Goal: Navigation & Orientation: Find specific page/section

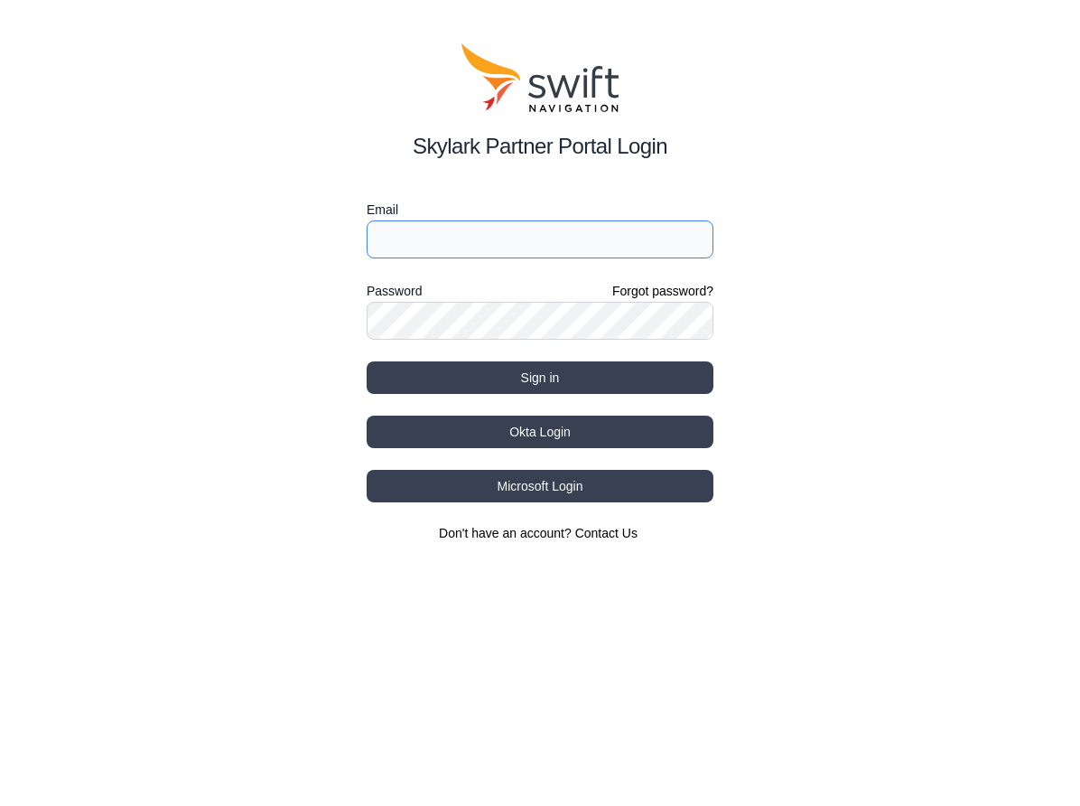
click at [515, 242] on input "Email" at bounding box center [540, 239] width 347 height 38
click at [497, 241] on input "[EMAIL_ADDRESS][PERSON_NAME][DOMAIN_NAME]" at bounding box center [540, 239] width 347 height 38
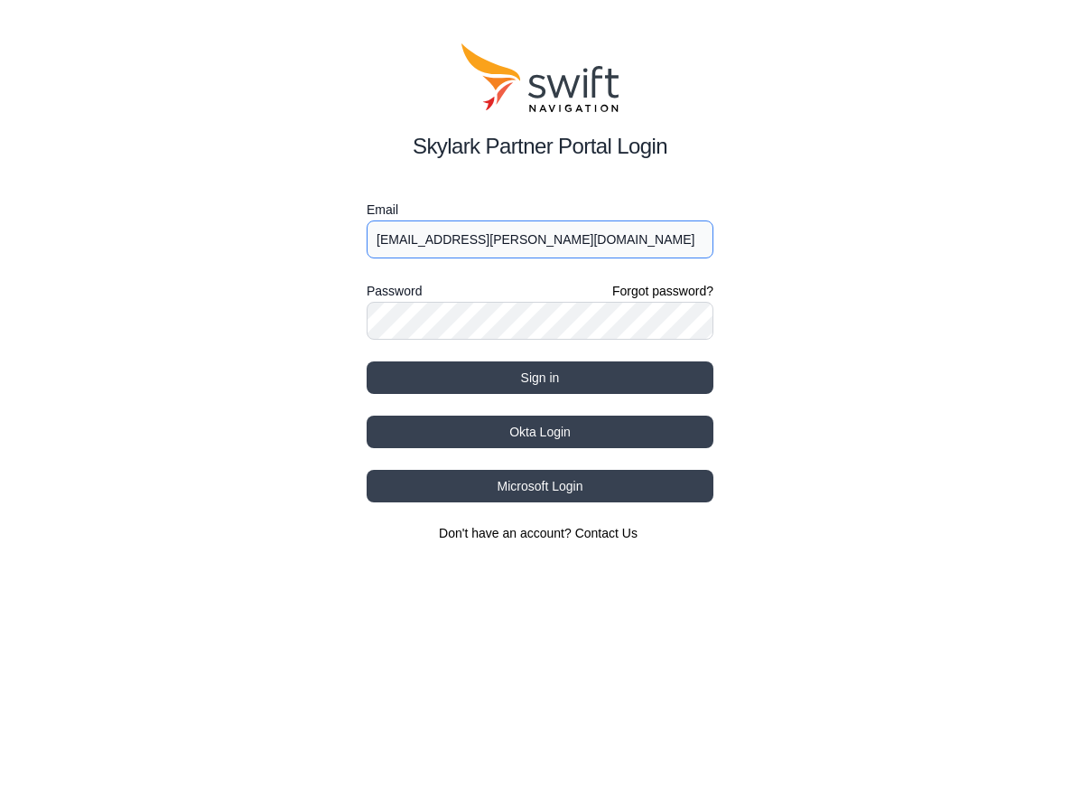
click at [493, 241] on input "[EMAIL_ADDRESS][PERSON_NAME][DOMAIN_NAME]" at bounding box center [540, 239] width 347 height 38
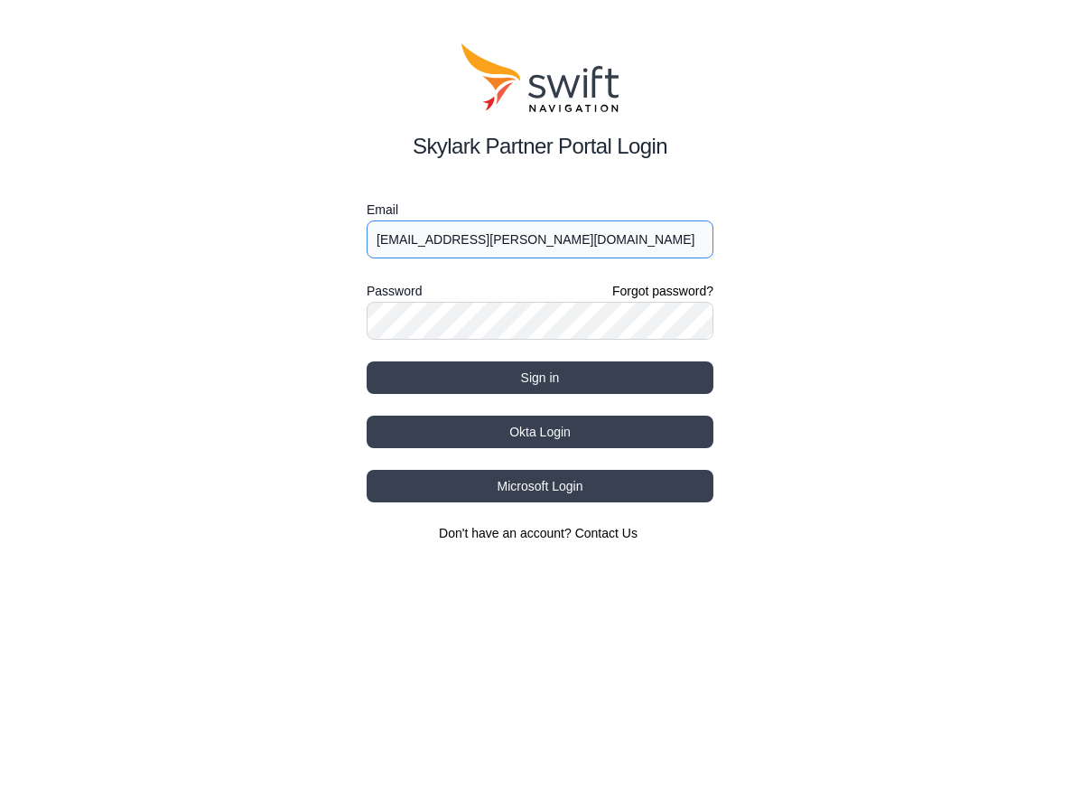
click at [500, 237] on input "[EMAIL_ADDRESS][PERSON_NAME][DOMAIN_NAME]" at bounding box center [540, 239] width 347 height 38
type input "[EMAIL_ADDRESS][PERSON_NAME][DOMAIN_NAME]"
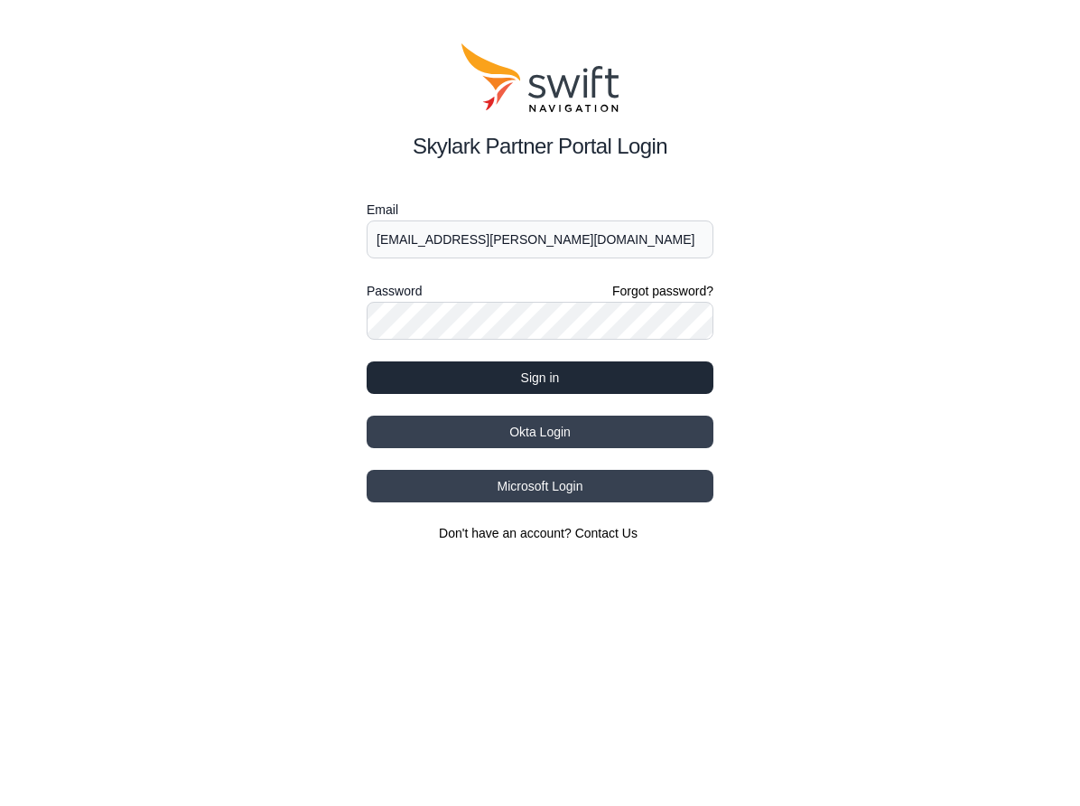
click at [549, 372] on button "Sign in" at bounding box center [540, 377] width 347 height 33
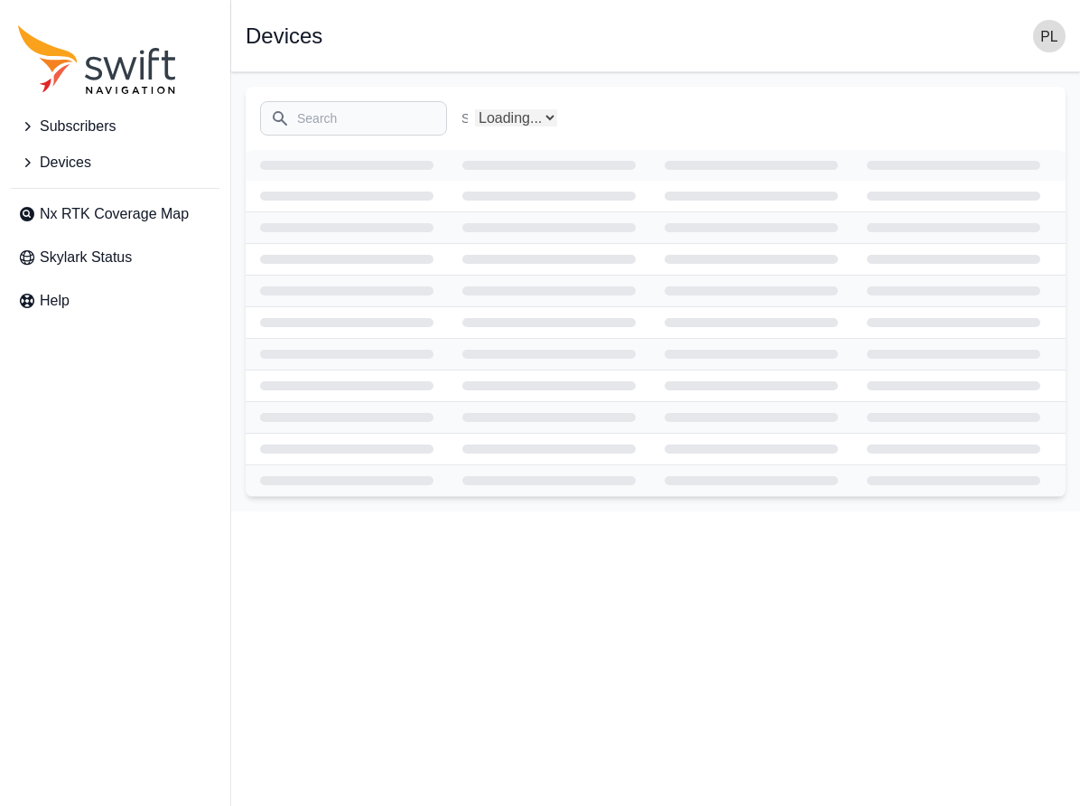
select select "Subscriber"
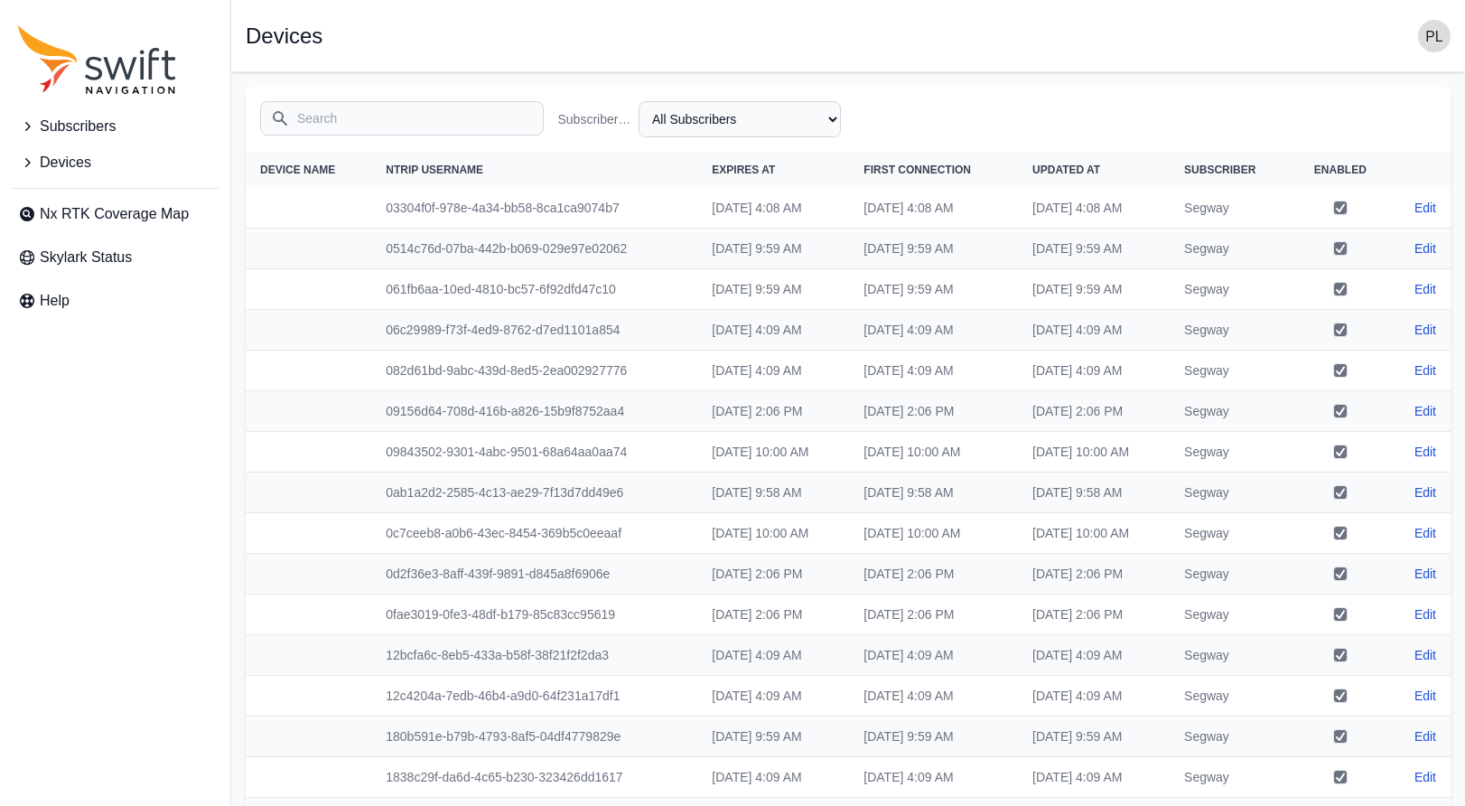
click at [1080, 35] on img "button" at bounding box center [1434, 36] width 33 height 33
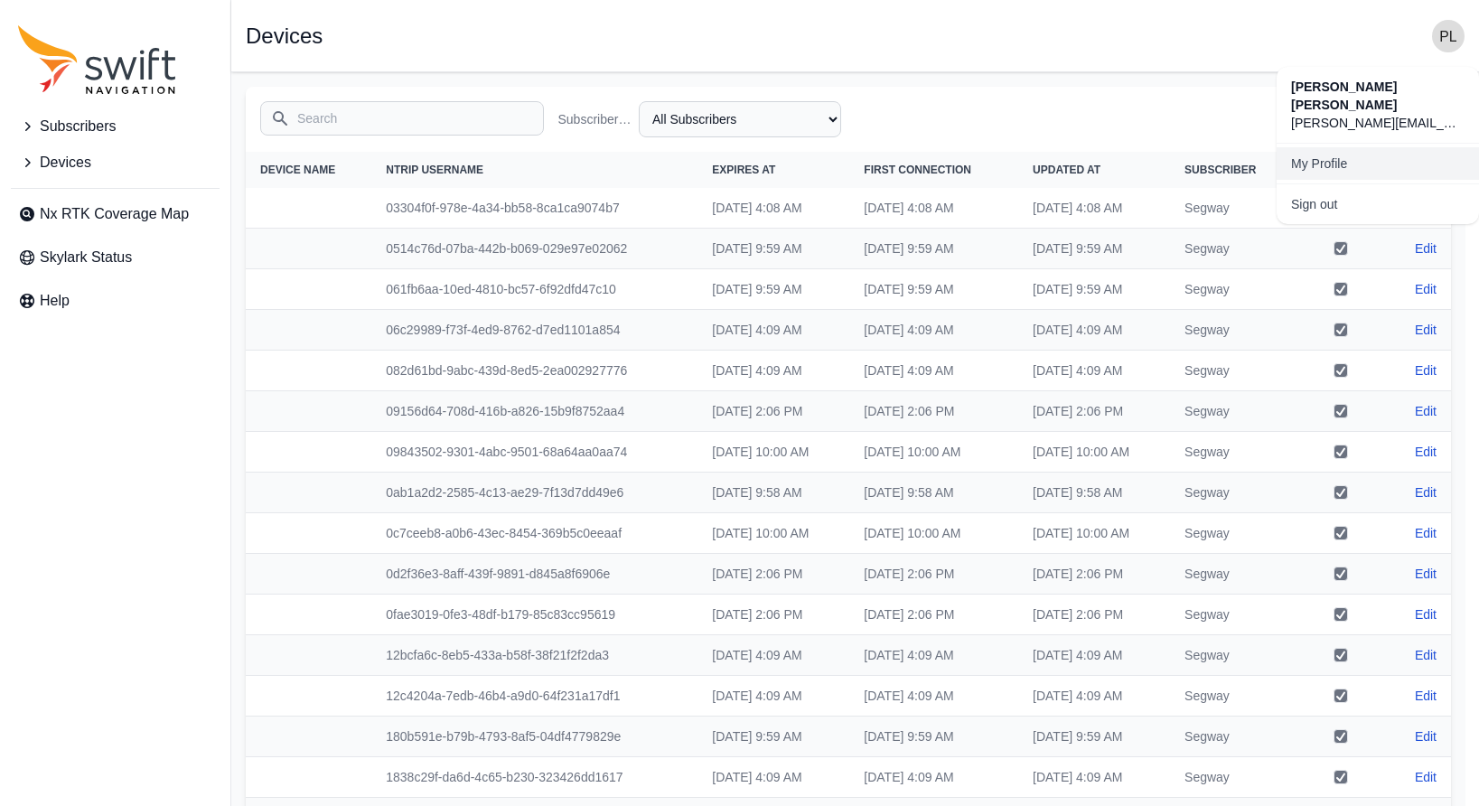
click at [1080, 152] on link "My Profile" at bounding box center [1377, 163] width 202 height 33
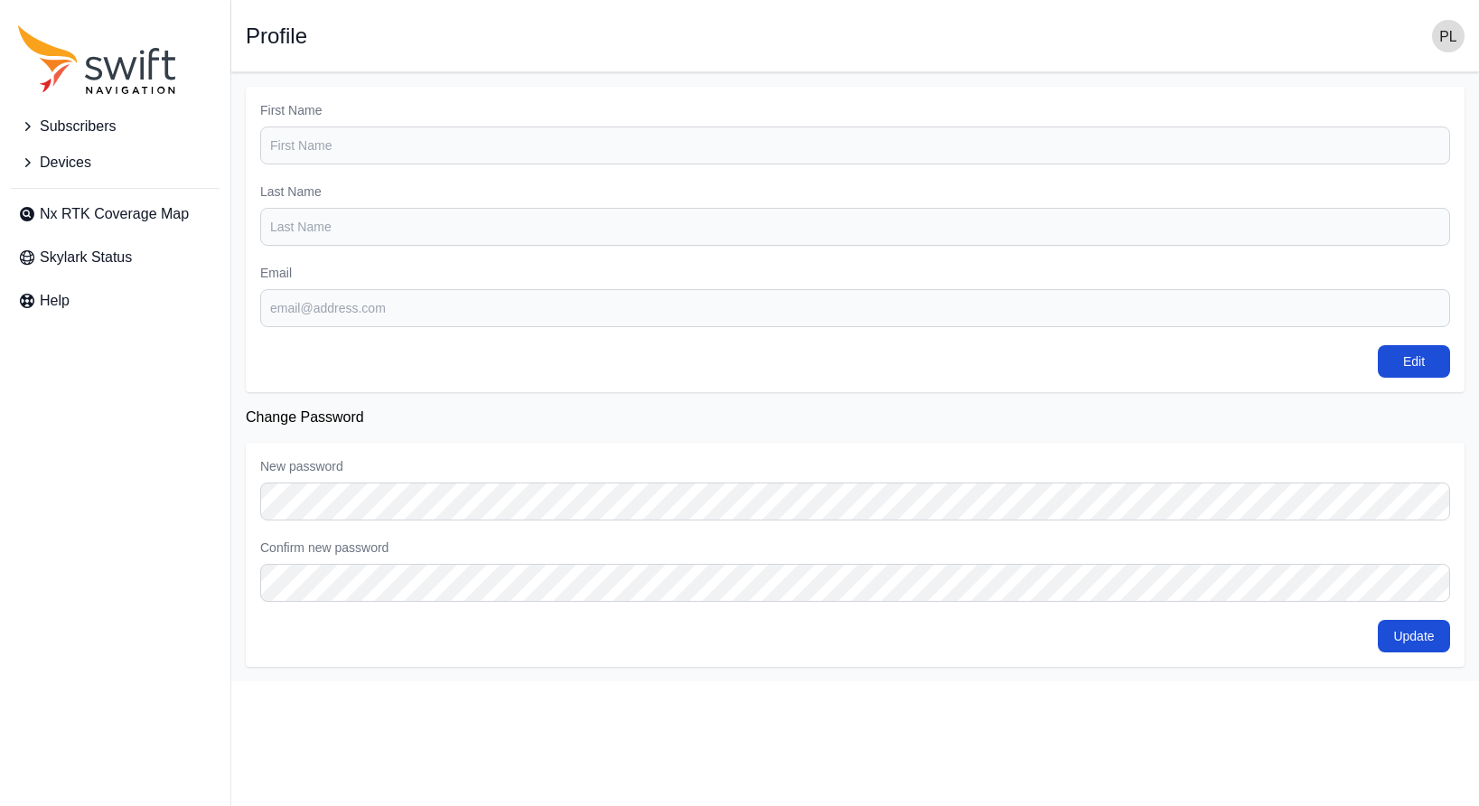
type input "[PERSON_NAME]"
type input "[PERSON_NAME][EMAIL_ADDRESS][DOMAIN_NAME]"
click at [76, 162] on span "Devices" at bounding box center [65, 163] width 51 height 22
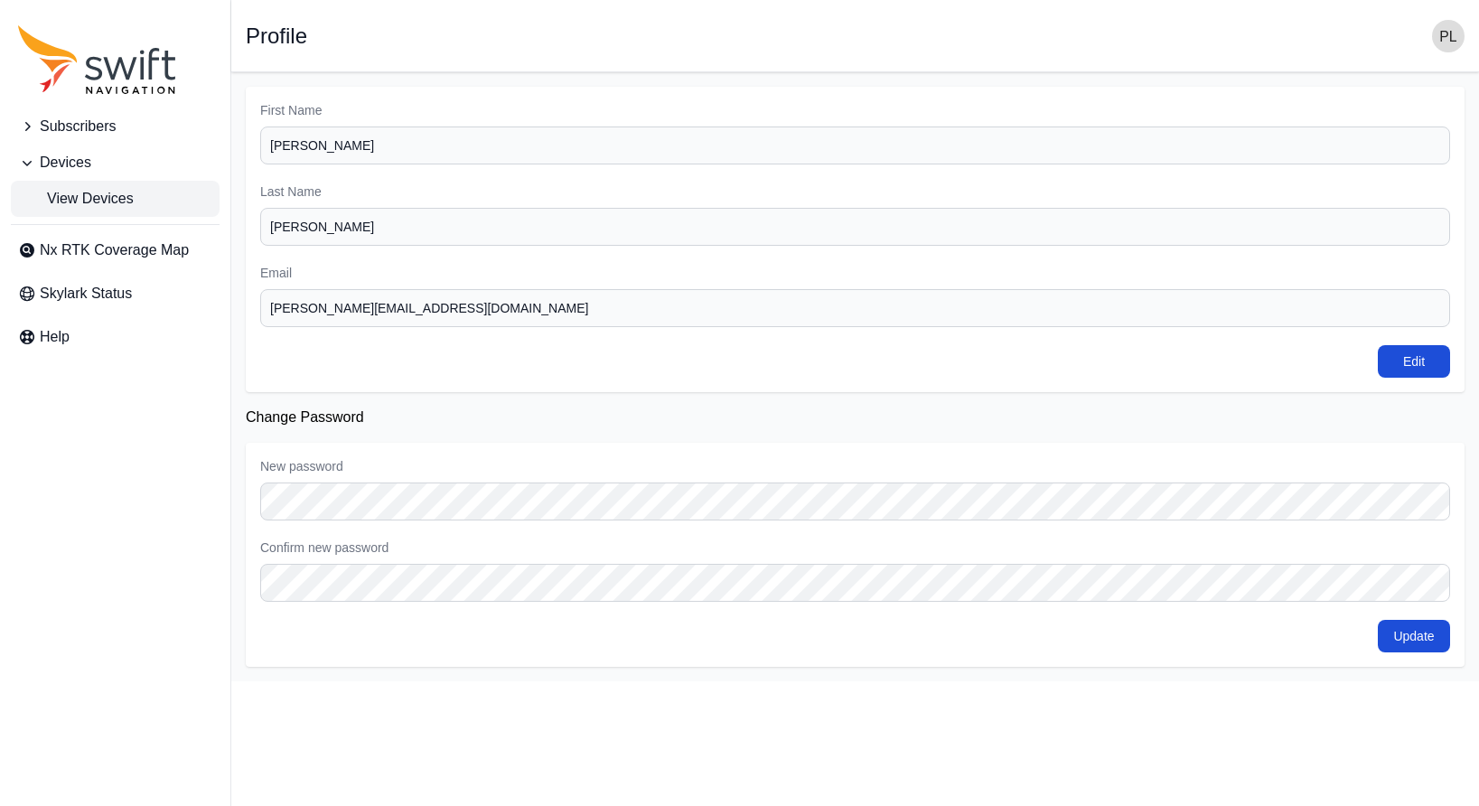
click at [79, 191] on span "View Devices" at bounding box center [76, 199] width 116 height 22
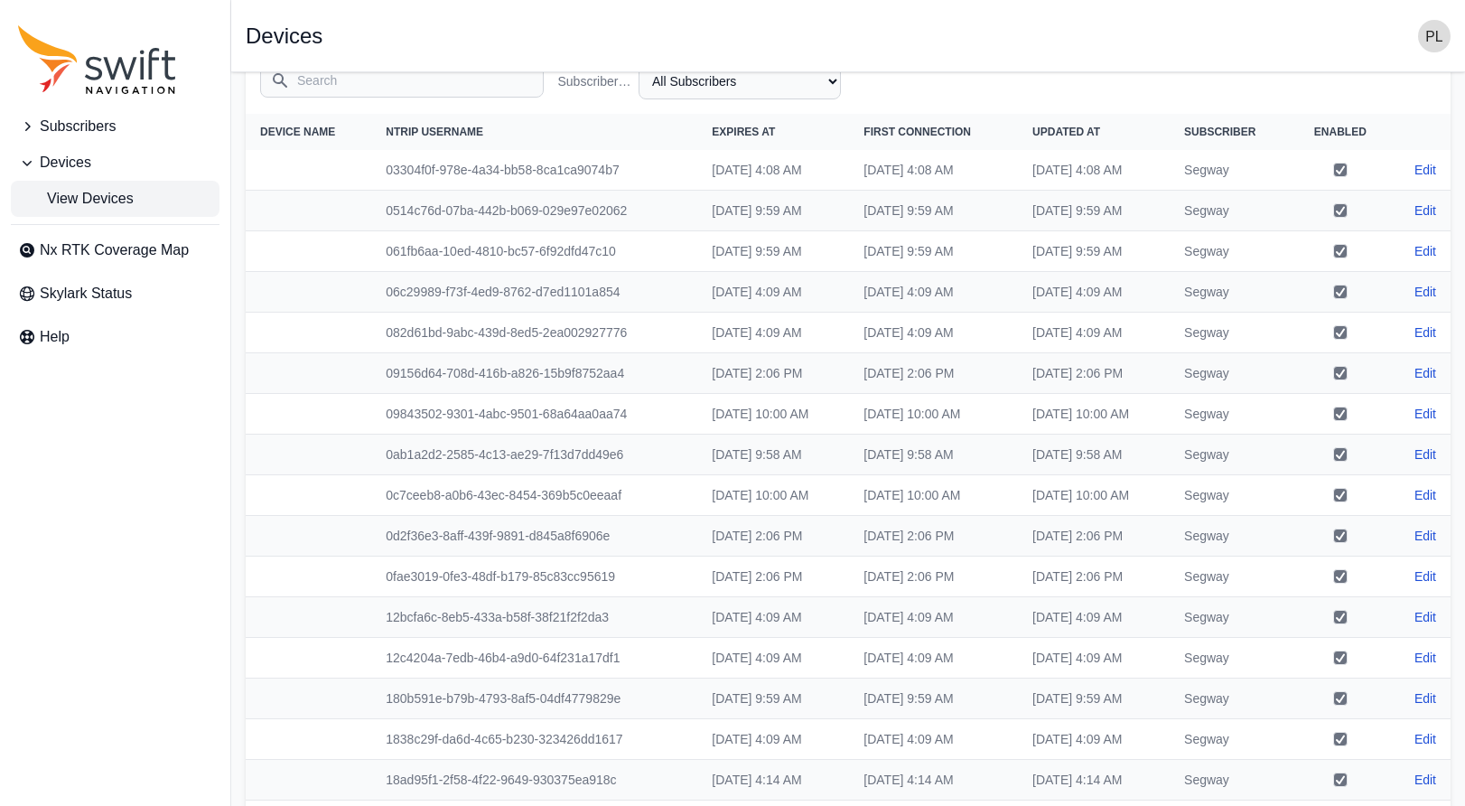
scroll to position [268, 0]
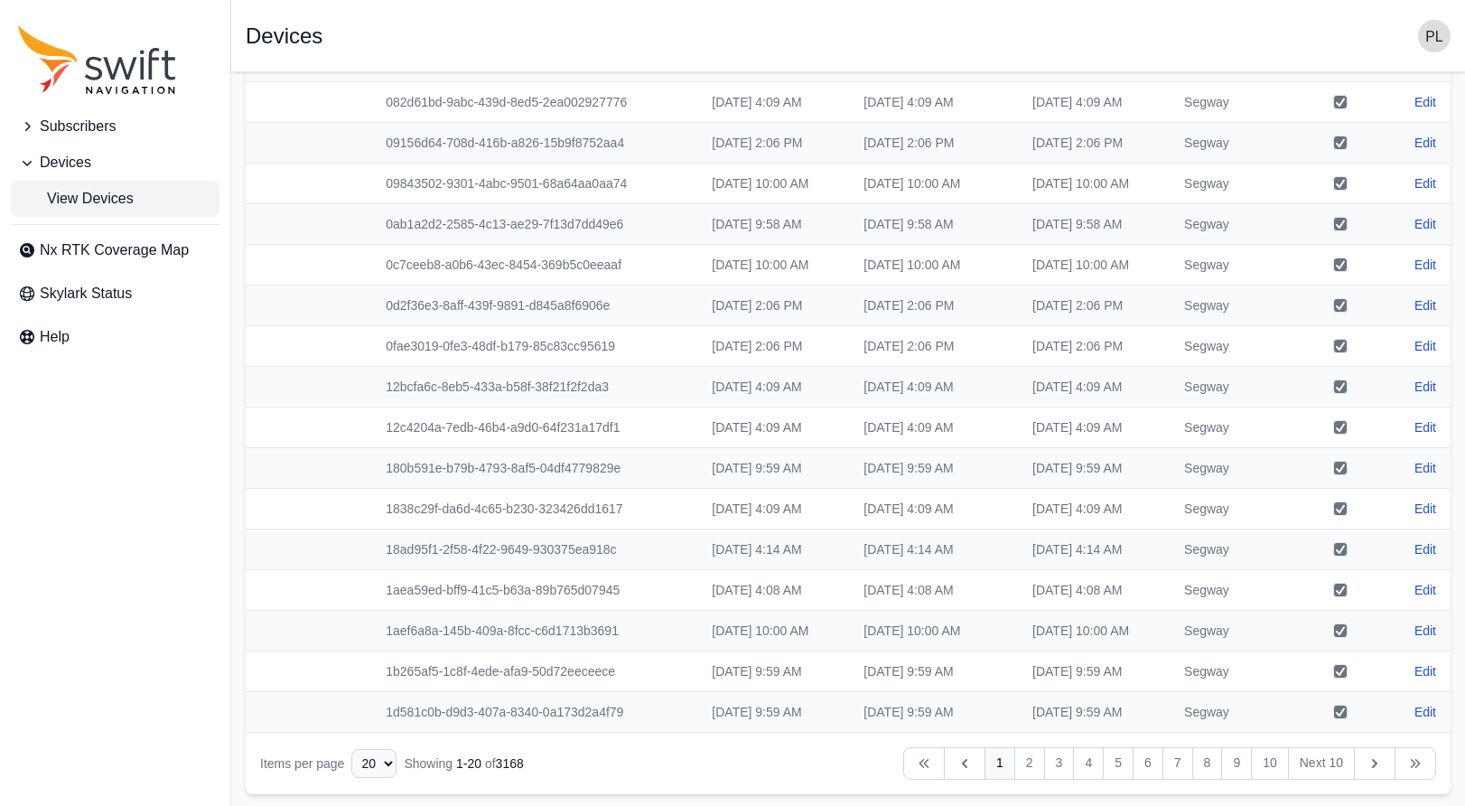
click at [1080, 764] on link "Next" at bounding box center [1416, 763] width 42 height 33
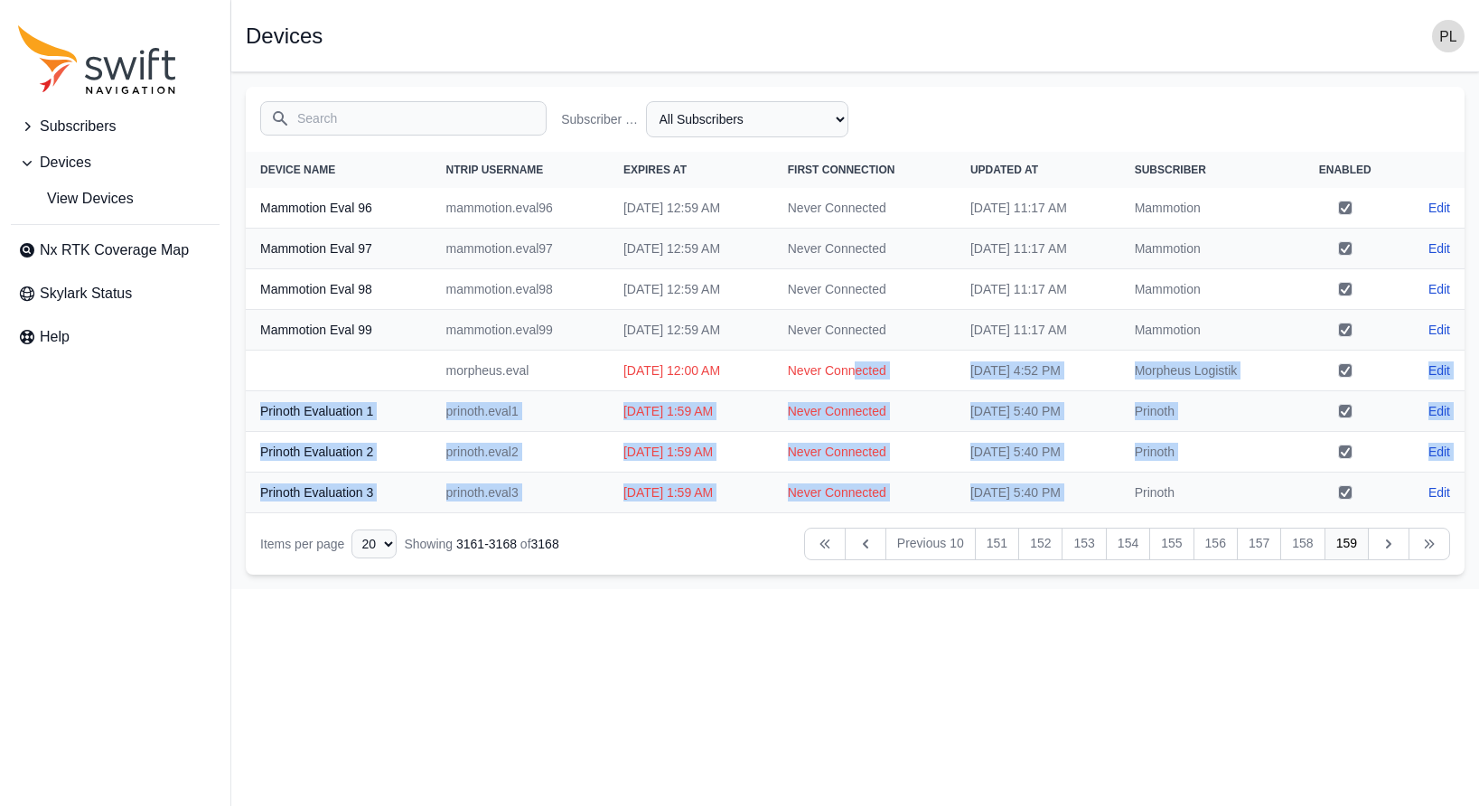
drag, startPoint x: 861, startPoint y: 370, endPoint x: 1286, endPoint y: 481, distance: 439.5
click at [1080, 481] on tbody "Mammotion Eval 96 mammotion.eval96 [DATE] 12:59 AM Never Connected [DATE] 11:17…" at bounding box center [855, 350] width 1219 height 325
click at [1080, 453] on td "Prinoth" at bounding box center [1206, 452] width 172 height 41
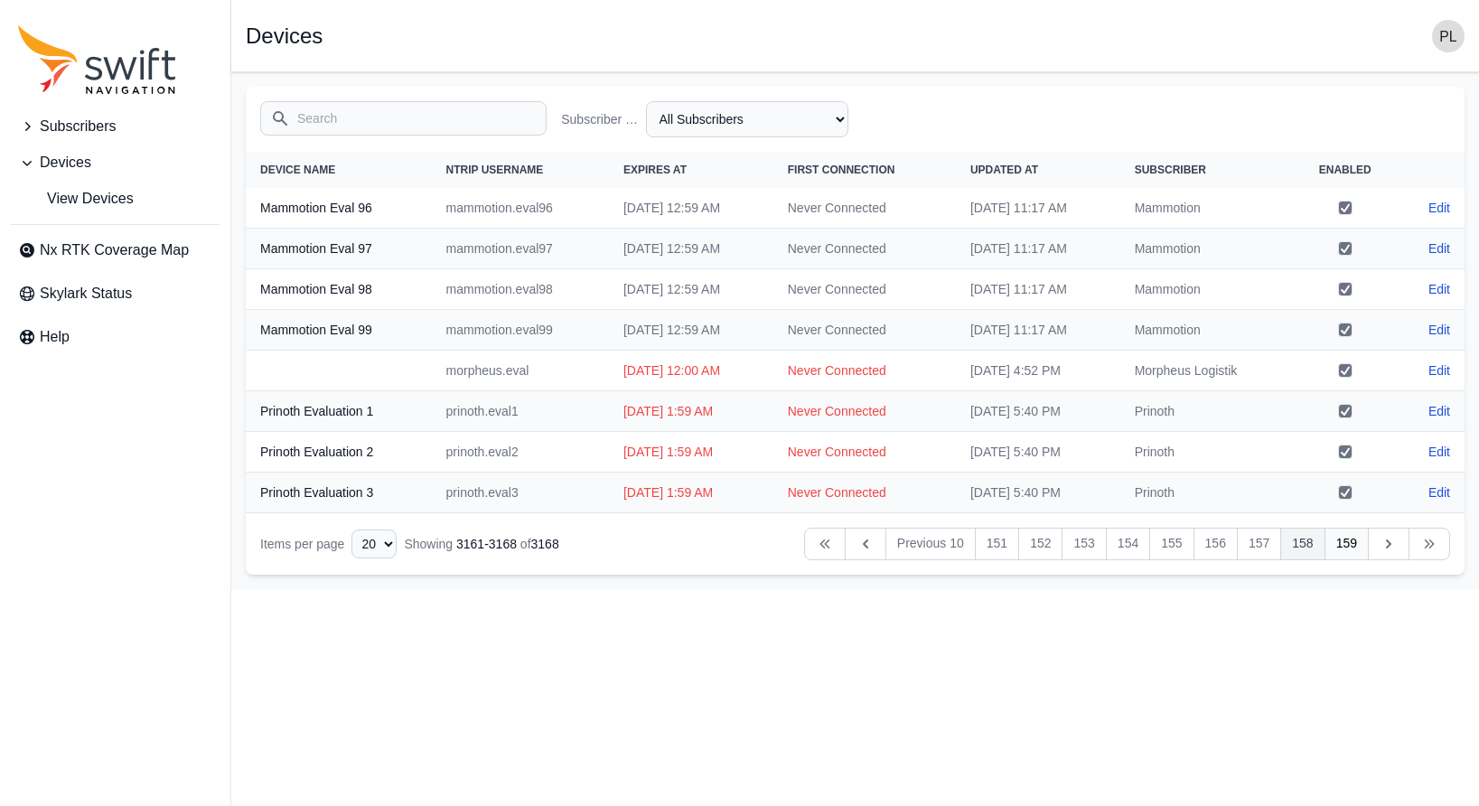
click at [1080, 545] on link "158" at bounding box center [1302, 544] width 44 height 33
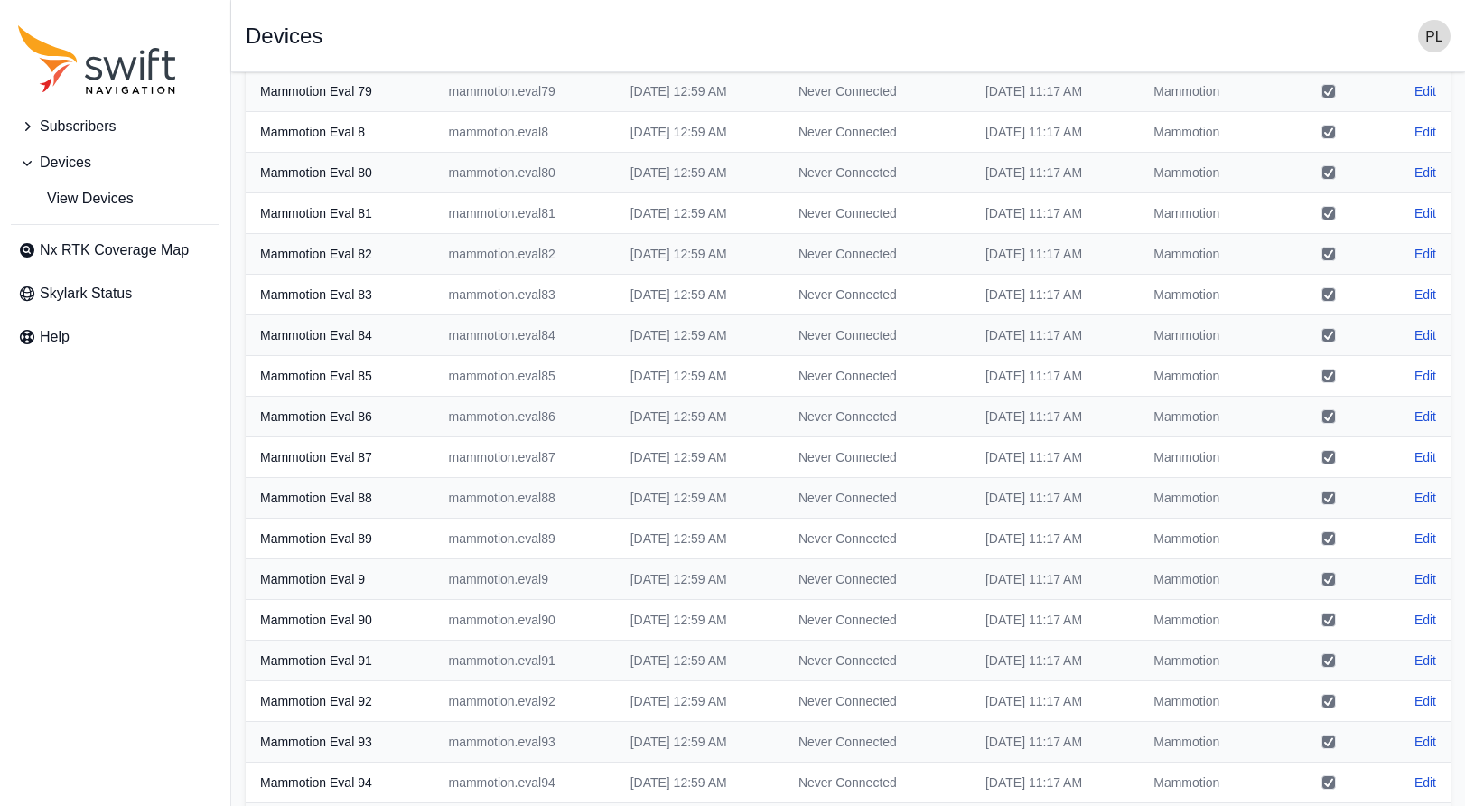
scroll to position [268, 0]
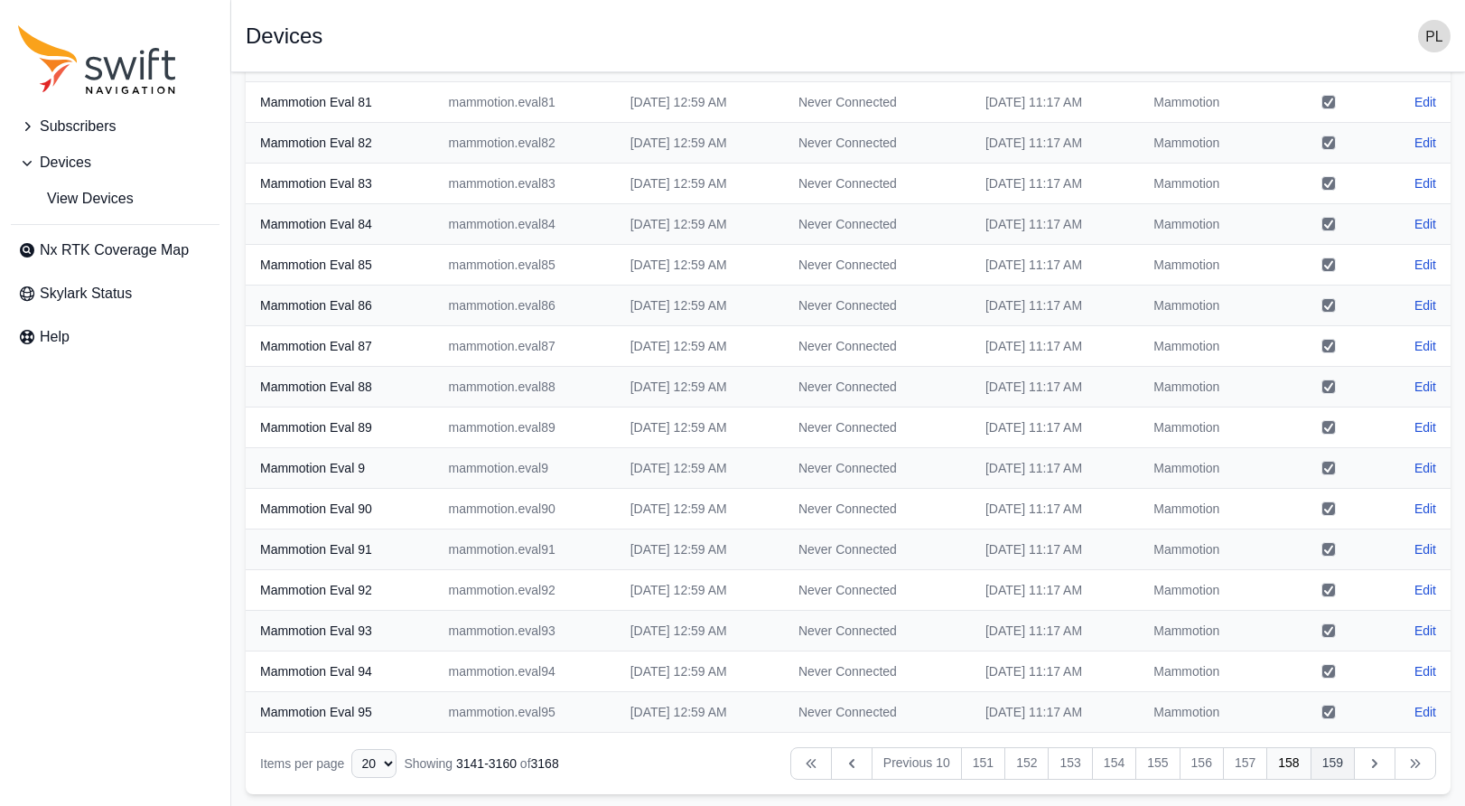
click at [1080, 763] on link "159" at bounding box center [1333, 763] width 44 height 33
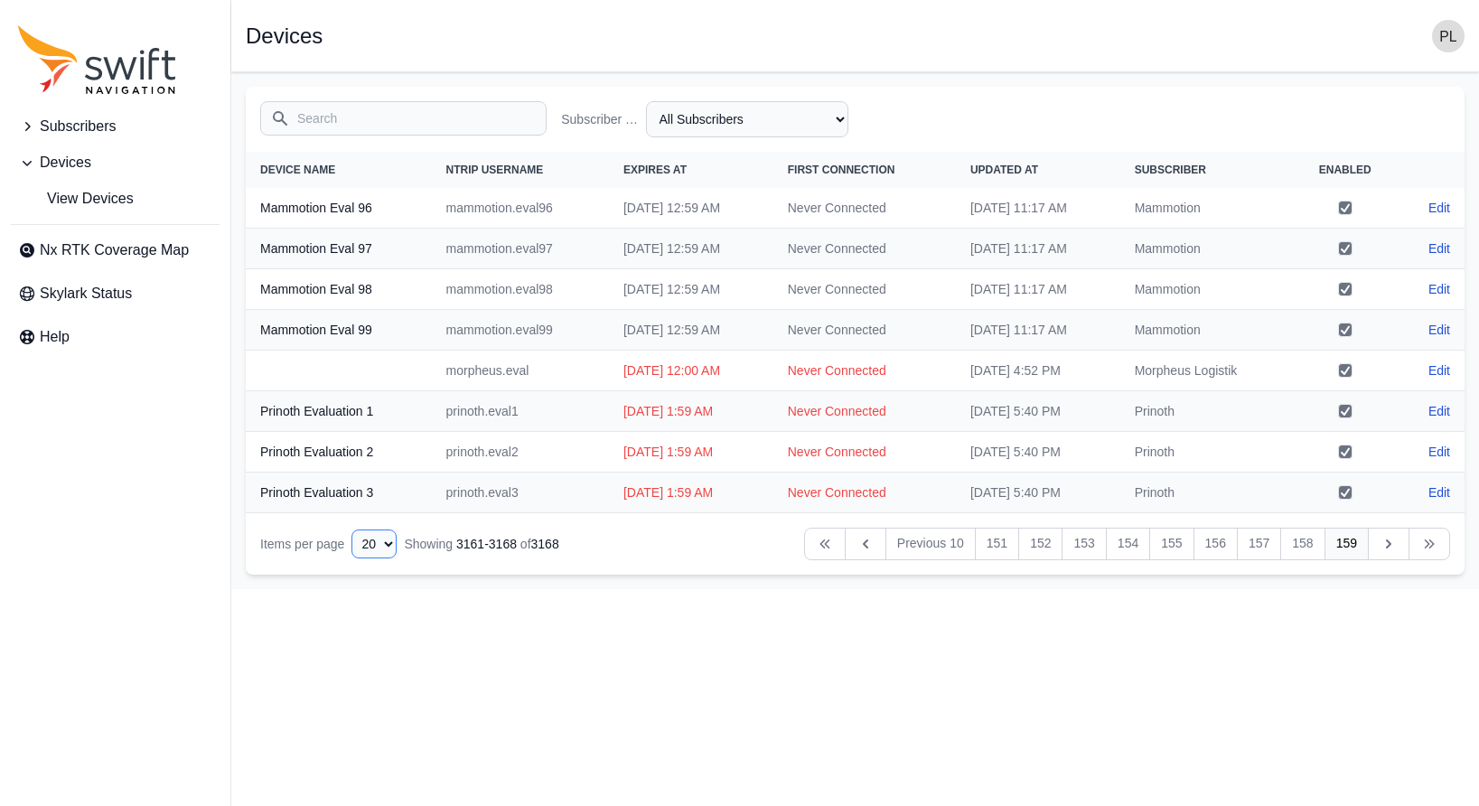
select select "50"
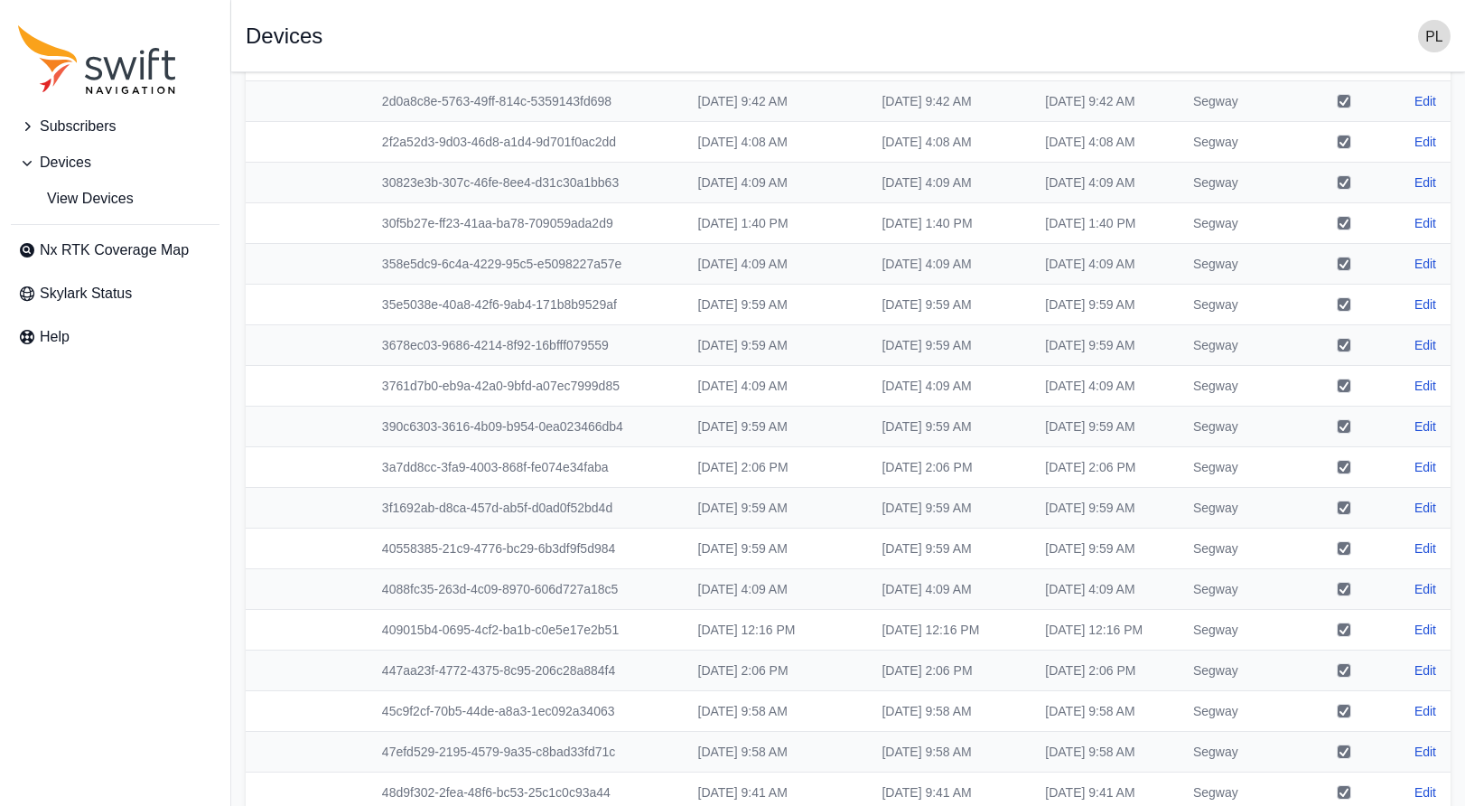
scroll to position [1488, 0]
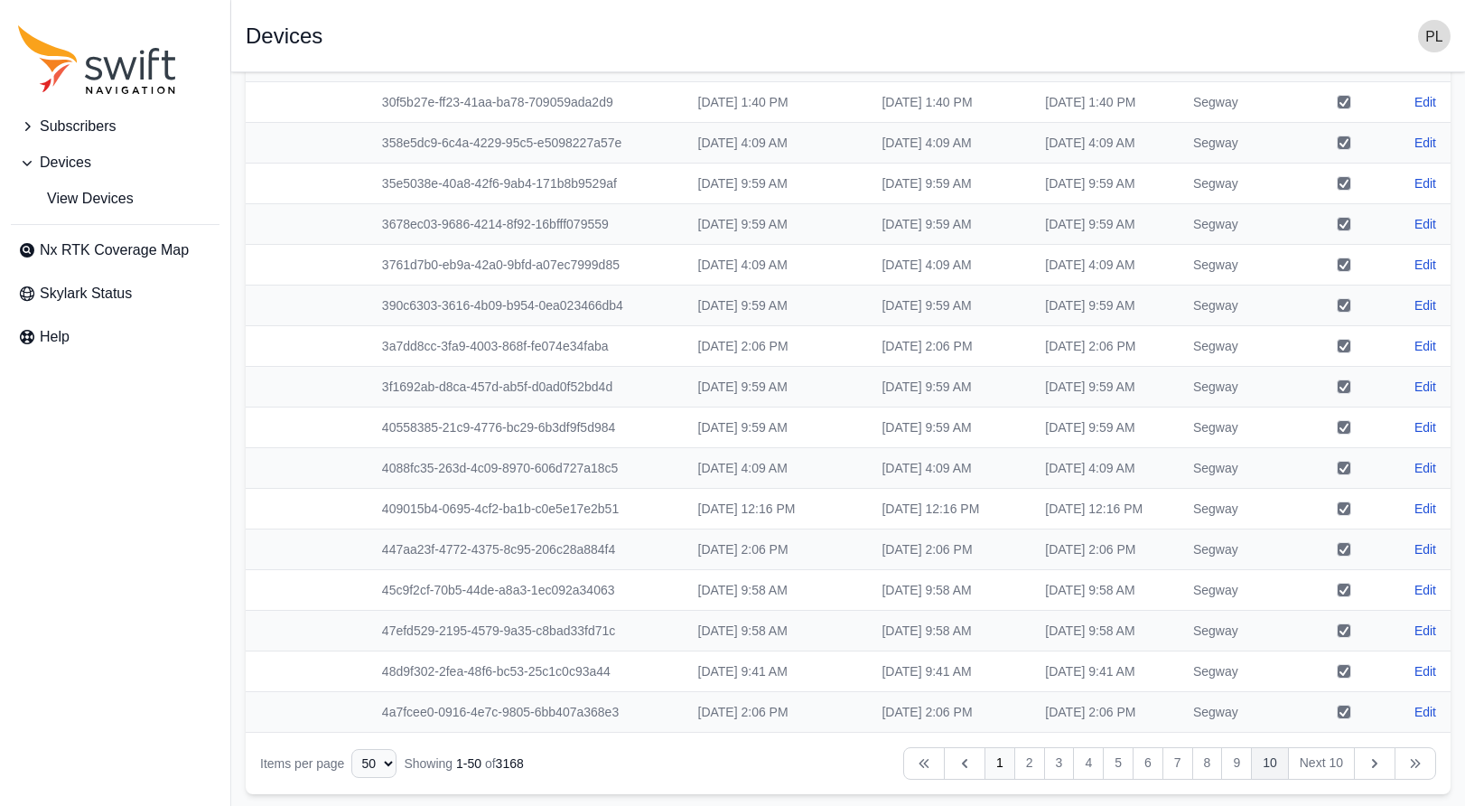
click at [1080, 764] on link "10" at bounding box center [1270, 763] width 38 height 33
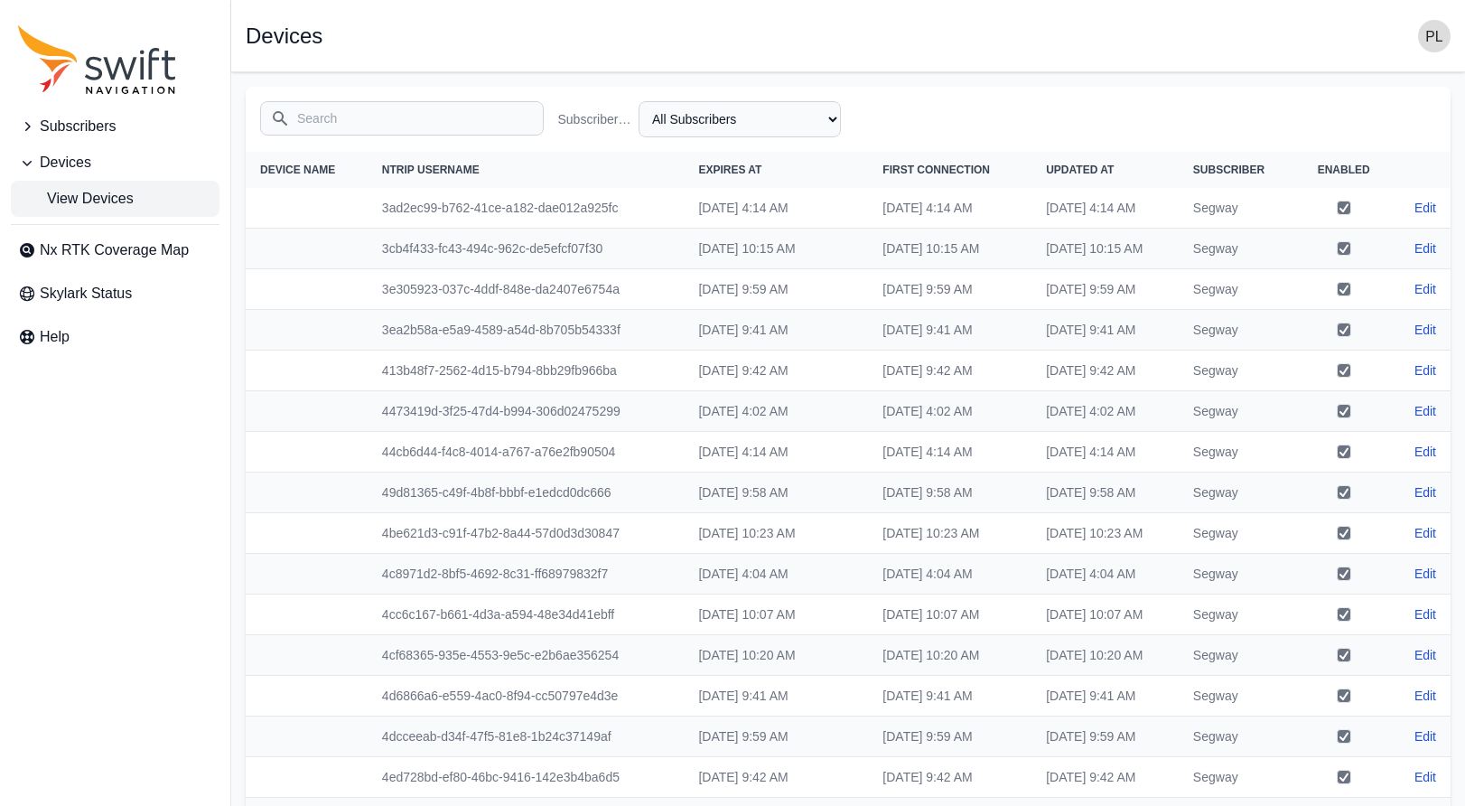
click at [59, 205] on span "View Devices" at bounding box center [76, 199] width 116 height 22
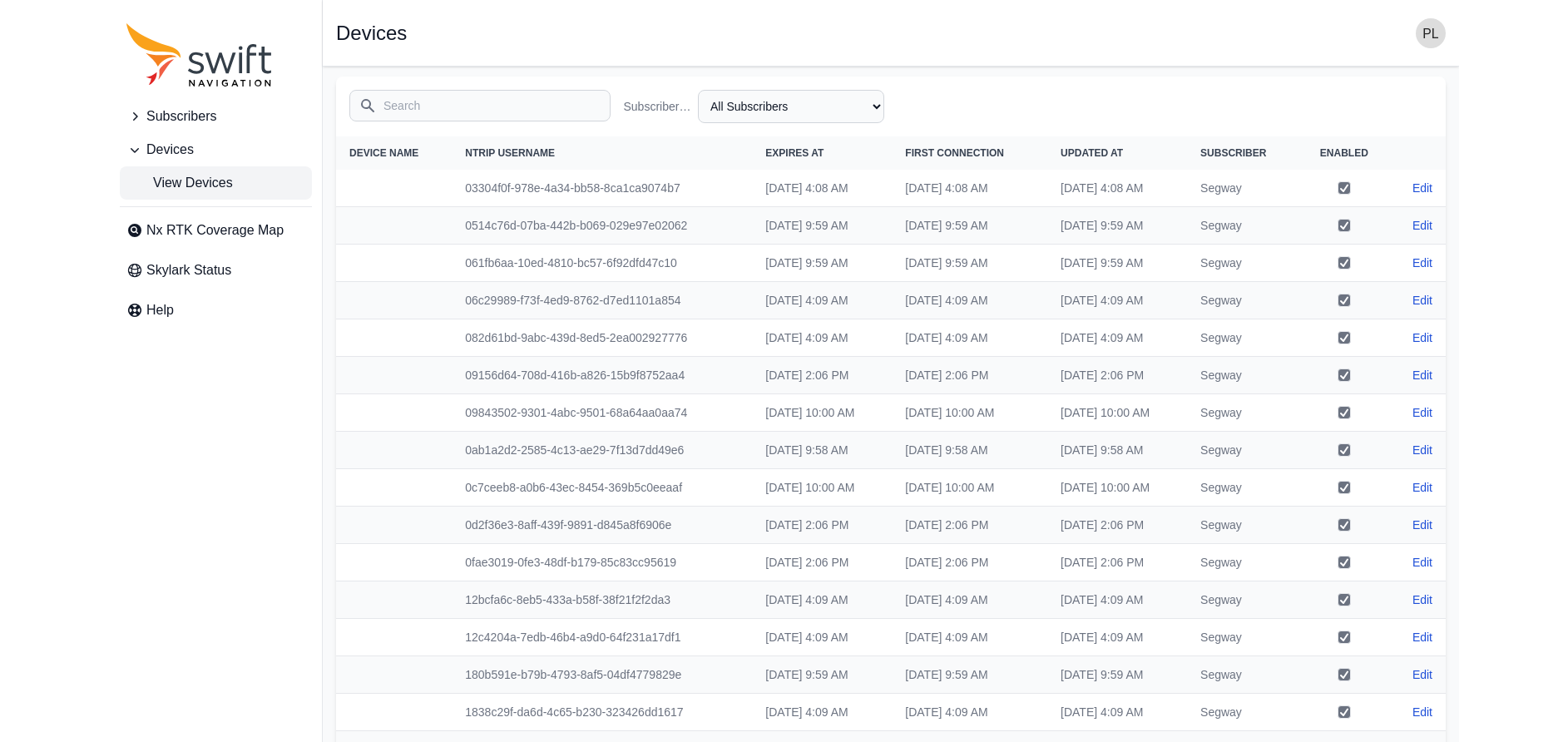
scroll to position [247, 0]
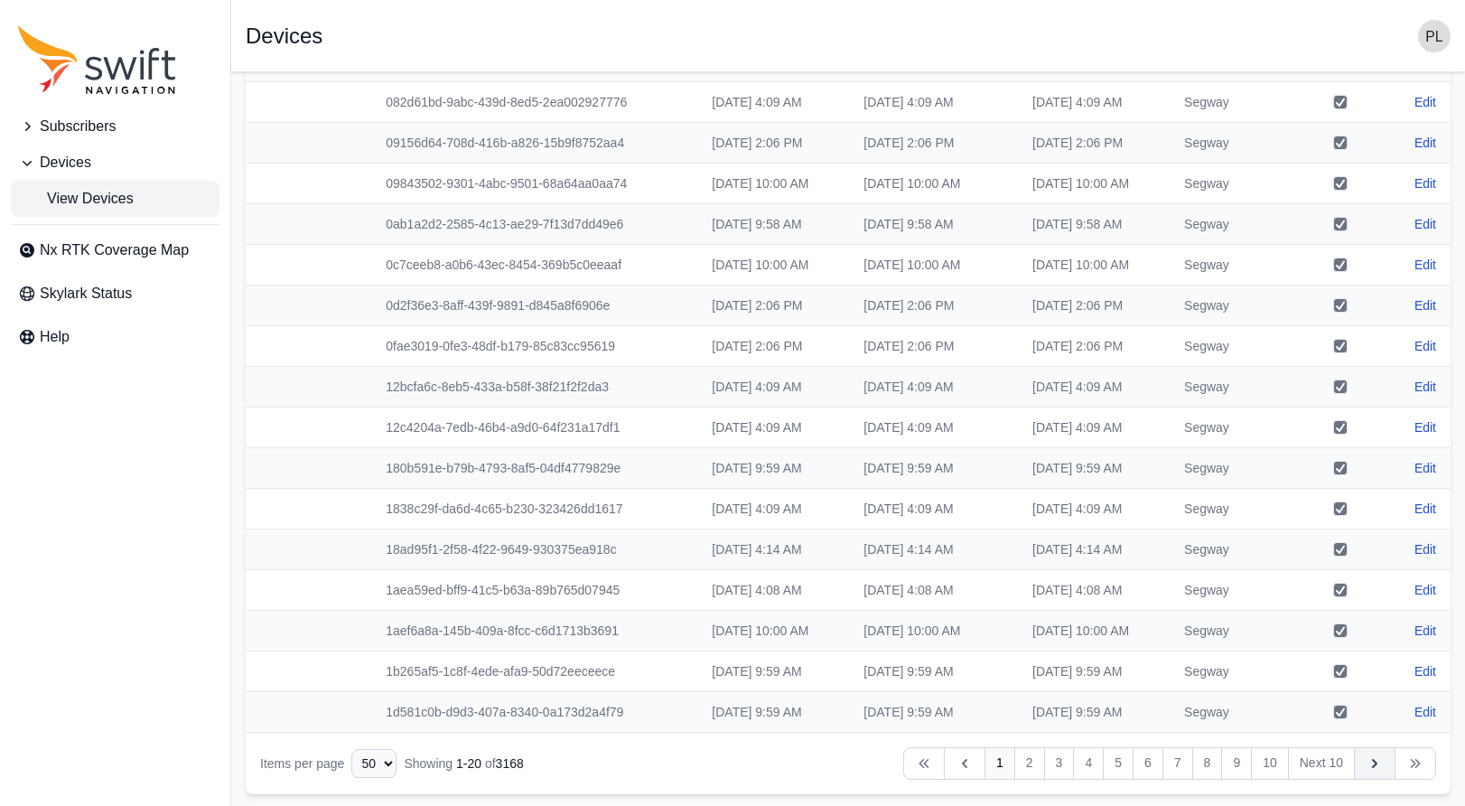
click at [1080, 764] on icon "Table navigation" at bounding box center [1375, 763] width 18 height 18
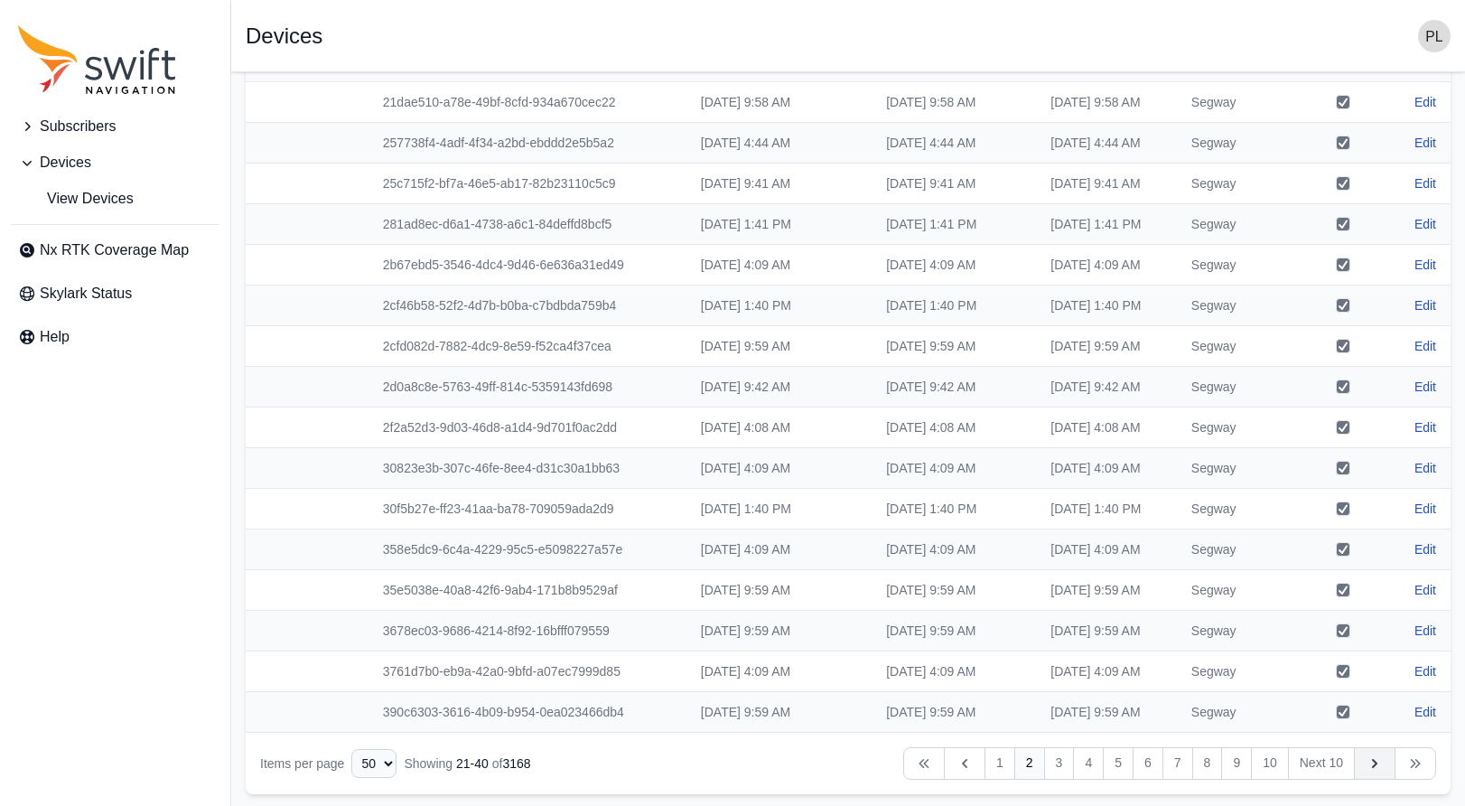
click at [1080, 764] on icon "Table navigation" at bounding box center [1375, 763] width 18 height 18
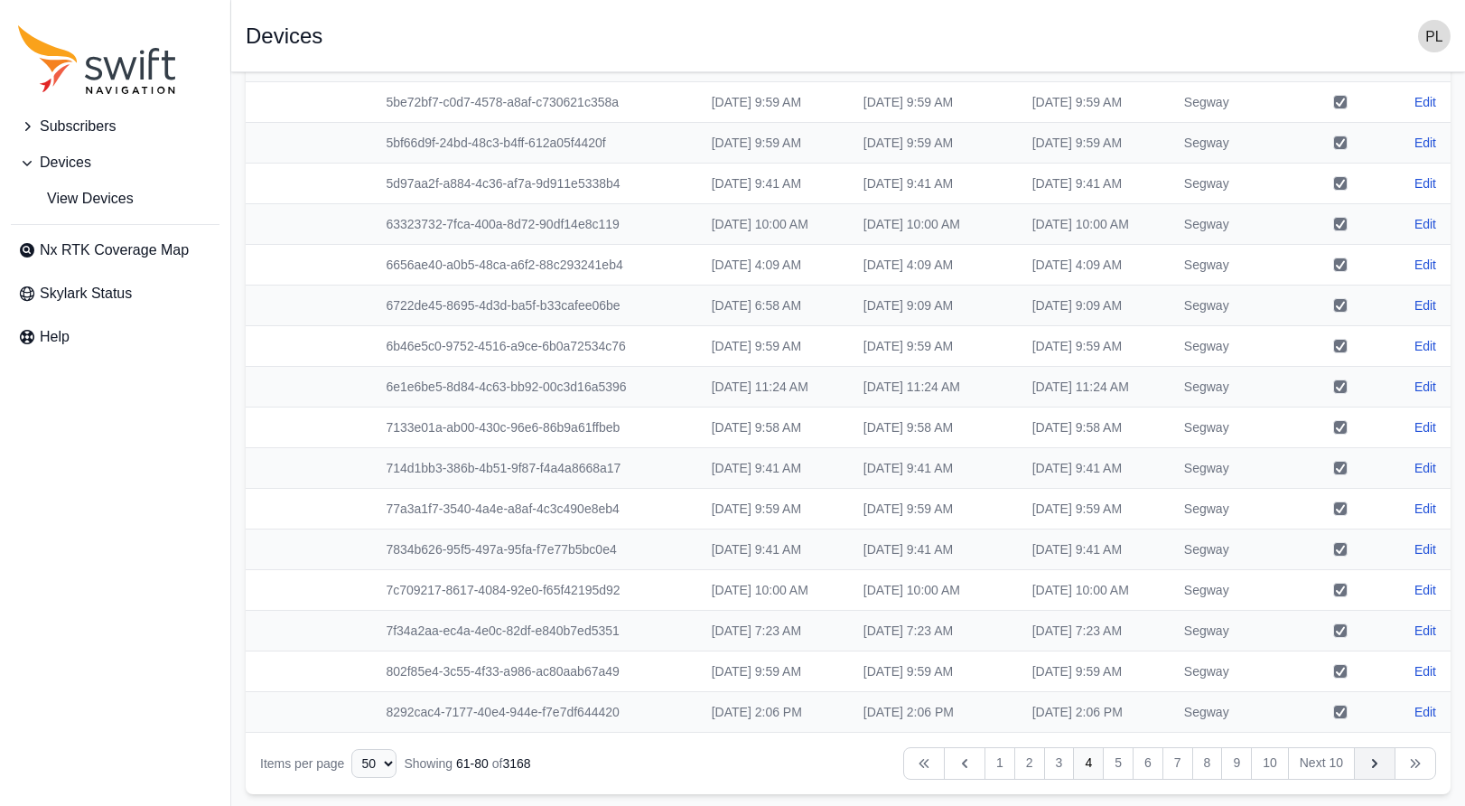
click at [1080, 764] on icon "Table navigation" at bounding box center [1375, 763] width 18 height 18
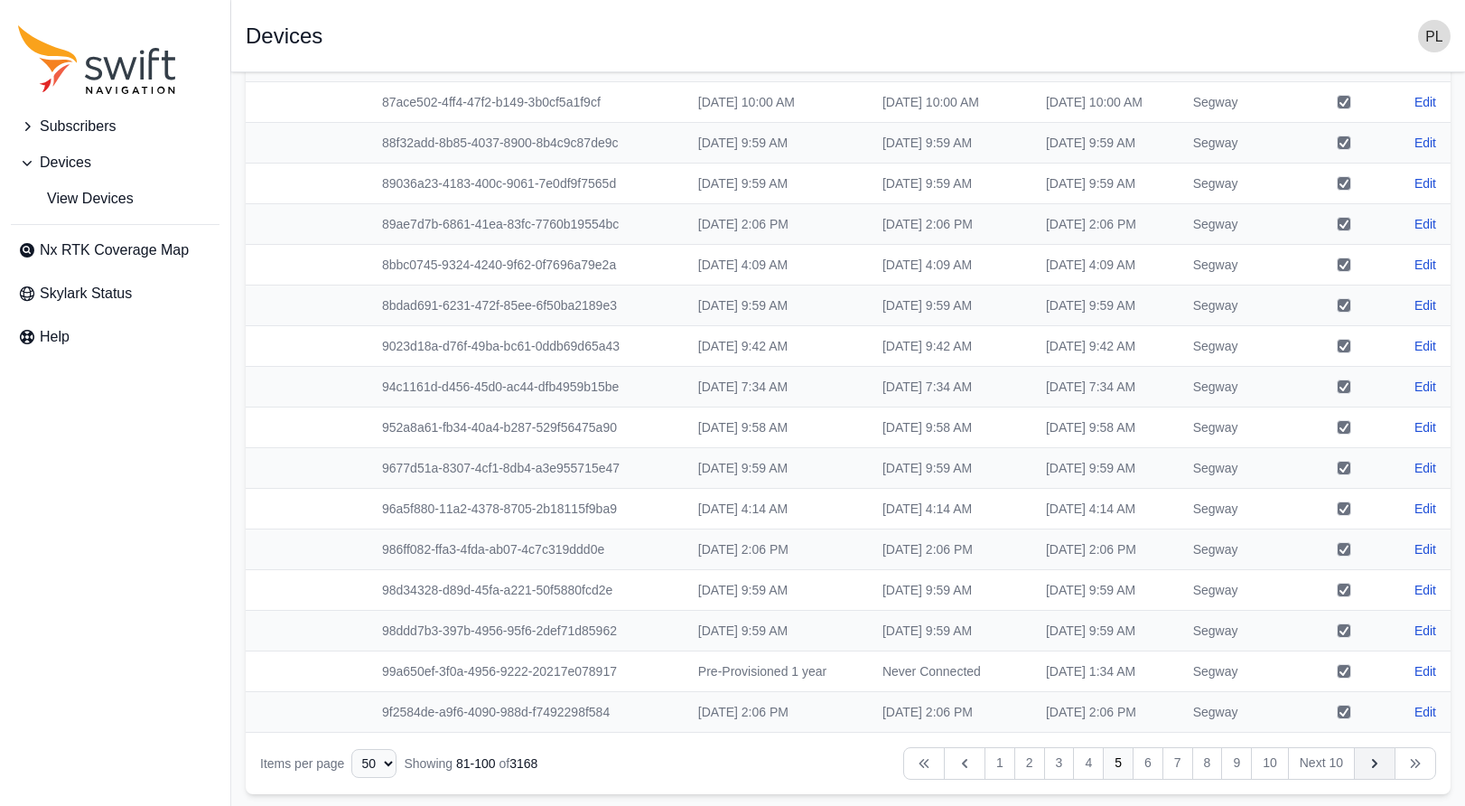
click at [1080, 764] on icon "Table navigation" at bounding box center [1375, 763] width 18 height 18
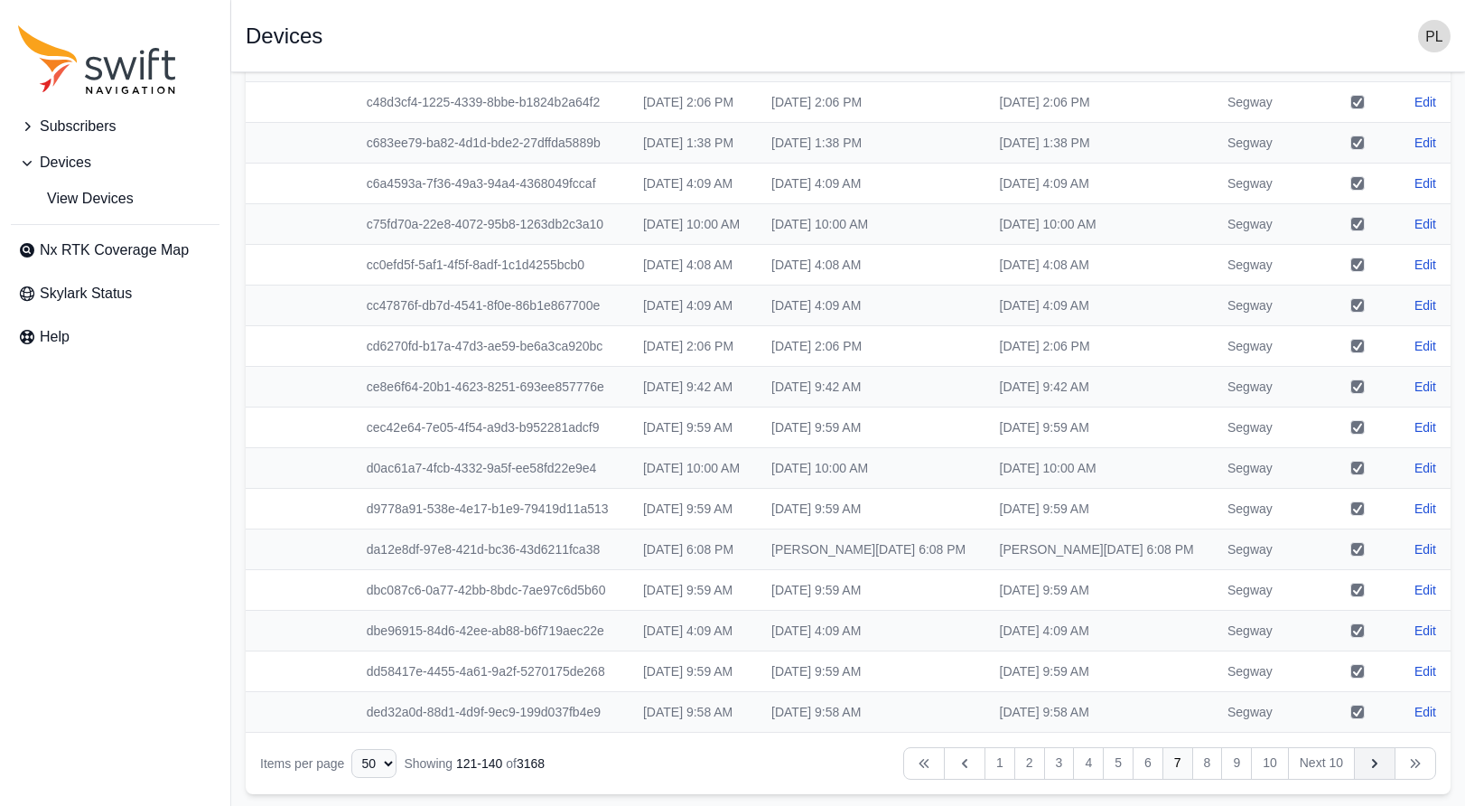
click at [1080, 764] on icon "Table navigation" at bounding box center [1375, 763] width 18 height 18
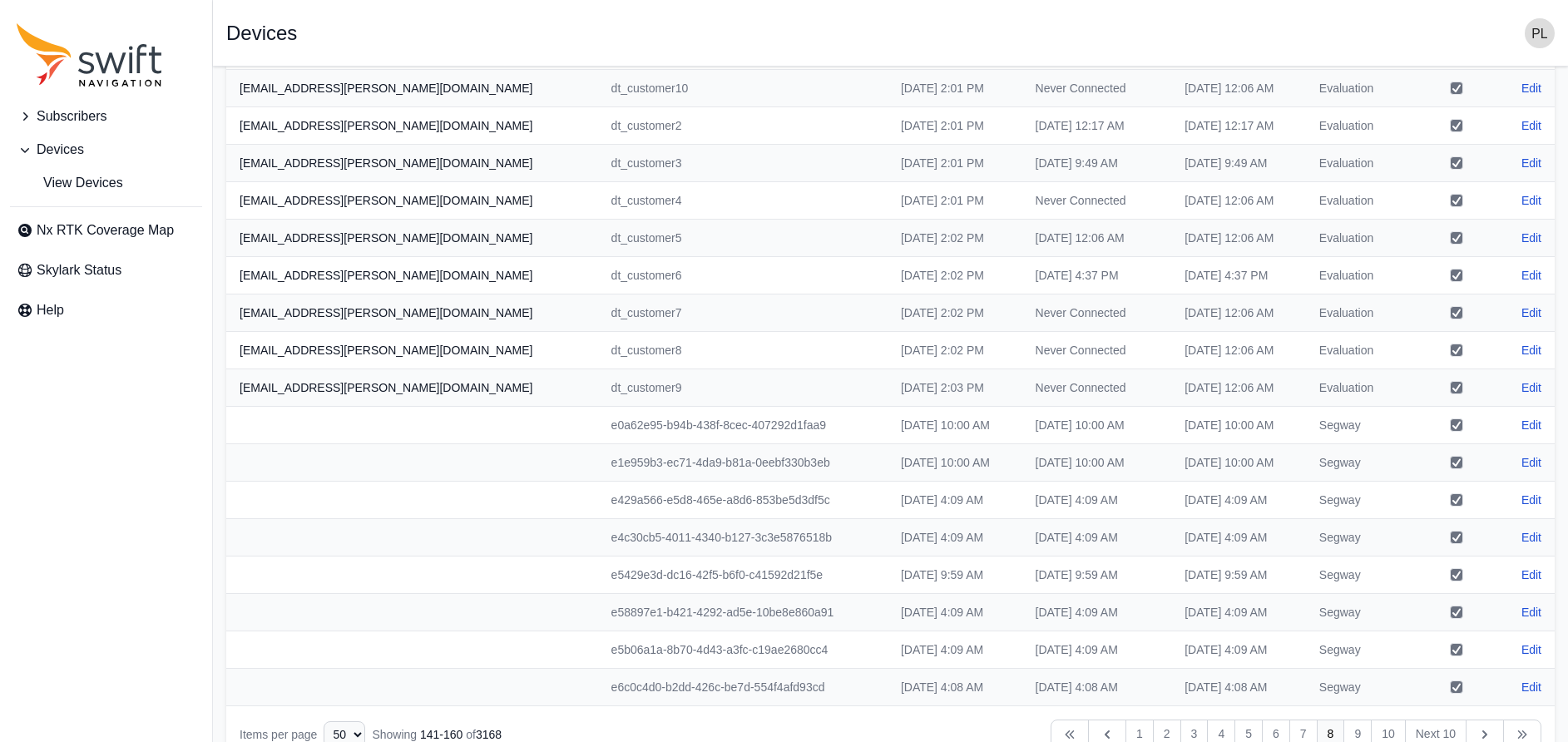
scroll to position [247, 0]
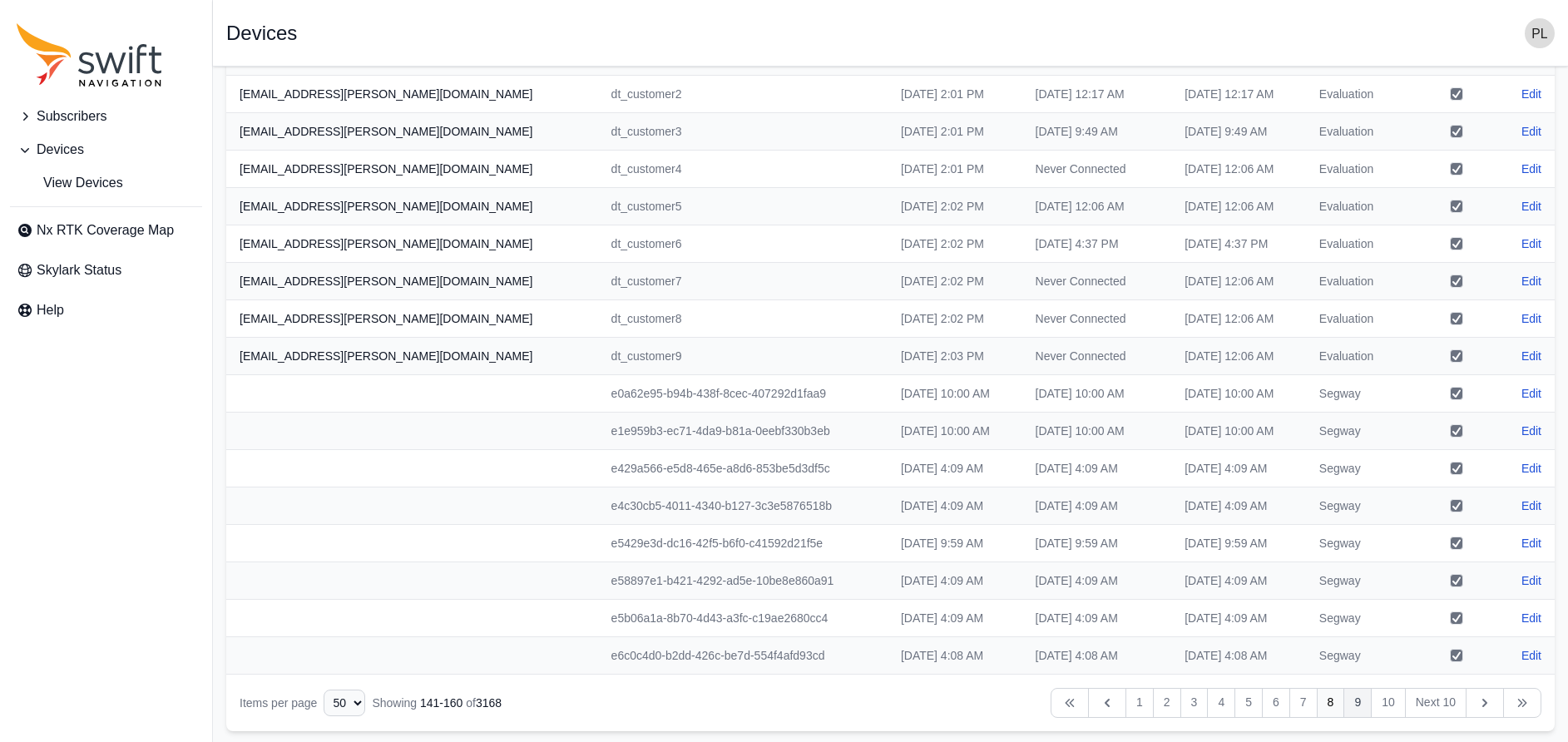
click at [994, 701] on link "9" at bounding box center [1357, 702] width 29 height 30
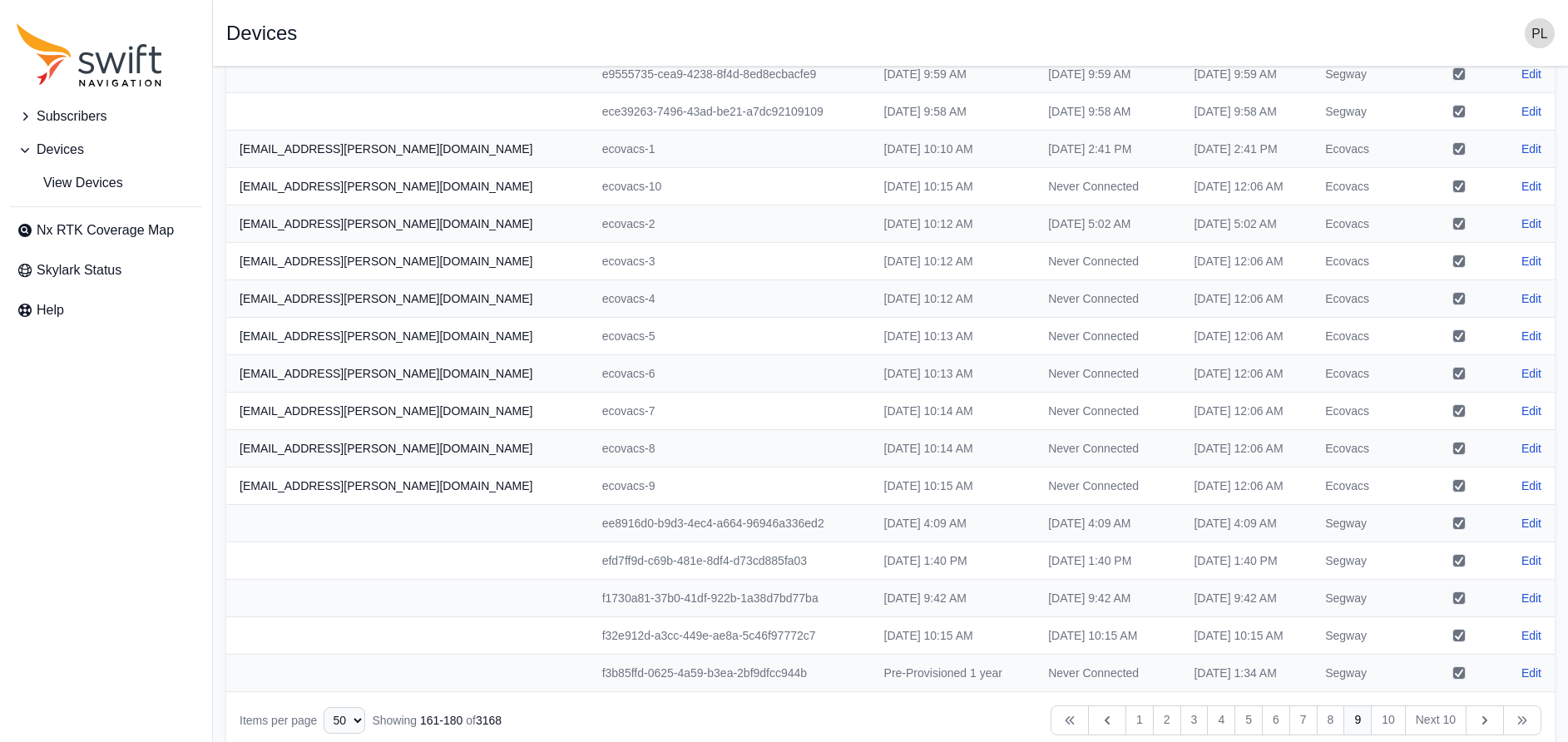
scroll to position [247, 0]
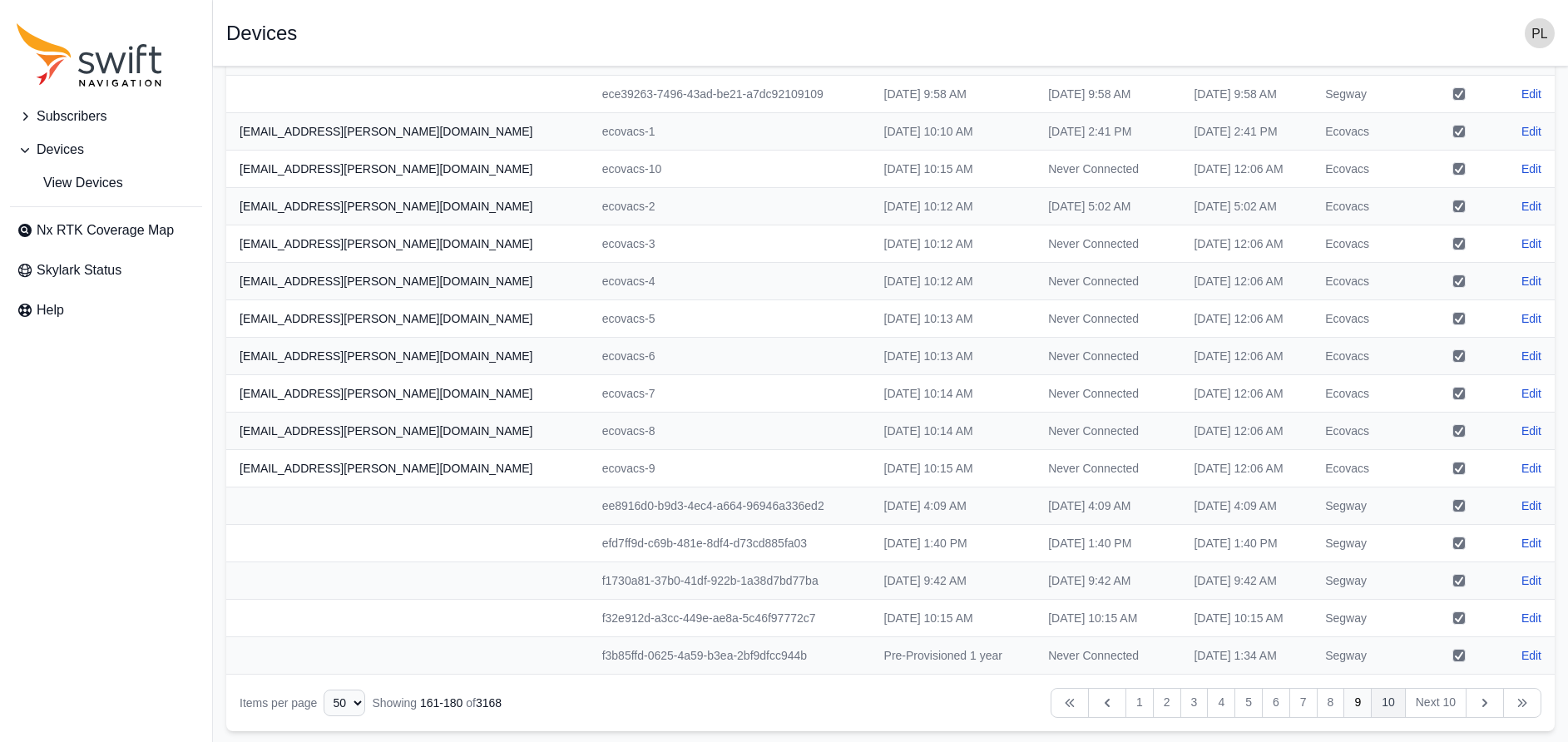
click at [994, 701] on link "10" at bounding box center [1388, 702] width 35 height 30
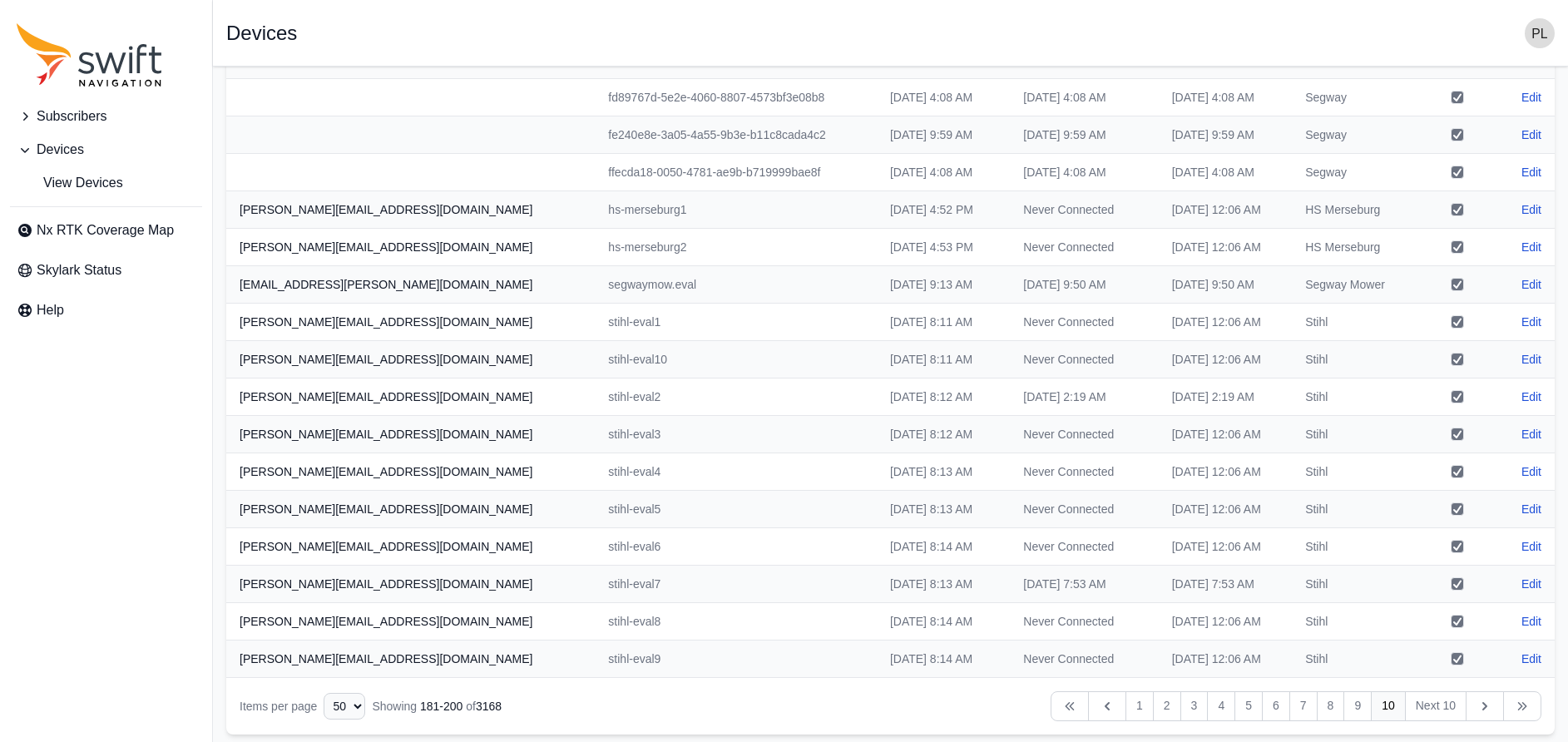
scroll to position [247, 0]
